Goal: Transaction & Acquisition: Subscribe to service/newsletter

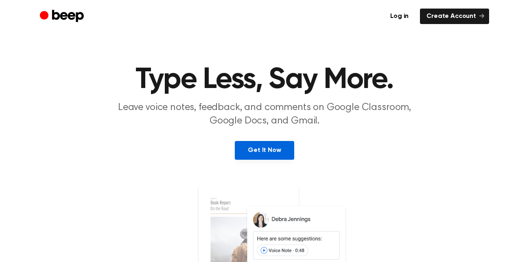
click at [273, 148] on link "Get It Now" at bounding box center [264, 150] width 59 height 19
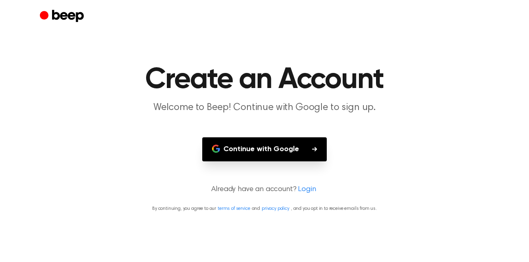
click at [279, 148] on button "Continue with Google" at bounding box center [264, 149] width 124 height 24
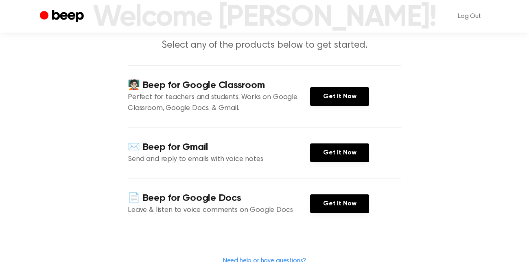
scroll to position [61, 0]
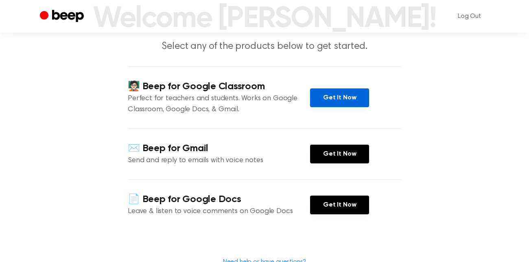
click at [327, 96] on link "Get It Now" at bounding box center [339, 97] width 59 height 19
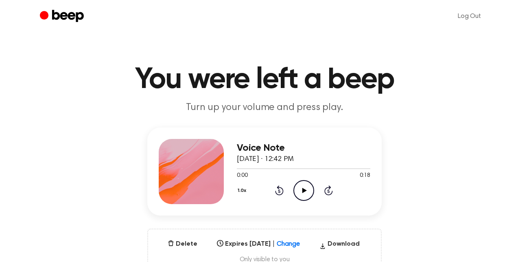
click at [303, 185] on icon "Play Audio" at bounding box center [303, 190] width 21 height 21
click at [305, 186] on icon "Pause Audio" at bounding box center [303, 190] width 21 height 21
click at [305, 186] on icon "Play Audio" at bounding box center [303, 190] width 21 height 21
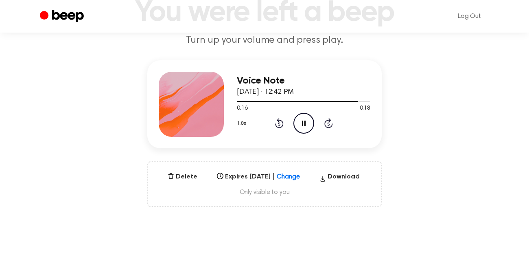
scroll to position [68, 0]
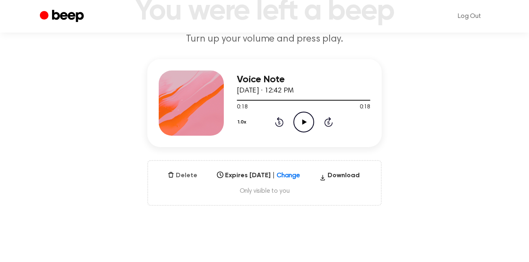
click at [191, 173] on button "Delete" at bounding box center [182, 175] width 36 height 10
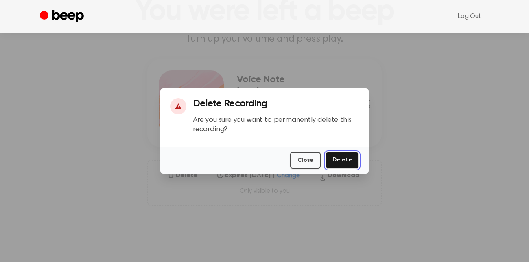
click at [345, 166] on button "Delete" at bounding box center [341, 160] width 33 height 17
